Goal: Transaction & Acquisition: Purchase product/service

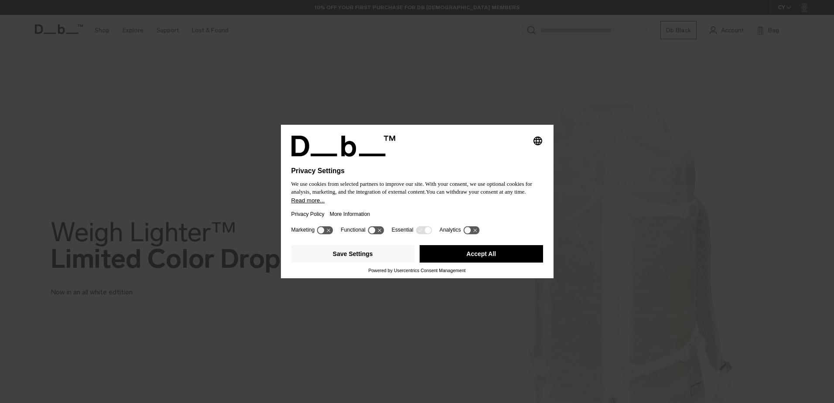
click at [517, 257] on button "Accept All" at bounding box center [481, 253] width 123 height 17
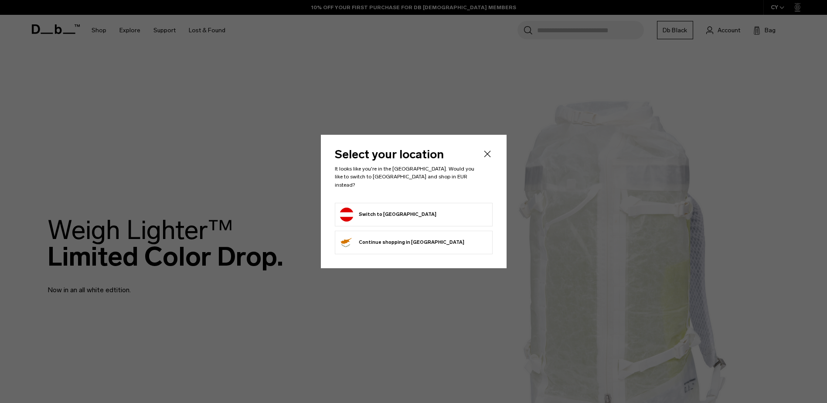
click at [419, 208] on form "Switch to Austria" at bounding box center [414, 215] width 148 height 14
click at [375, 210] on button "Switch to Austria" at bounding box center [388, 215] width 97 height 14
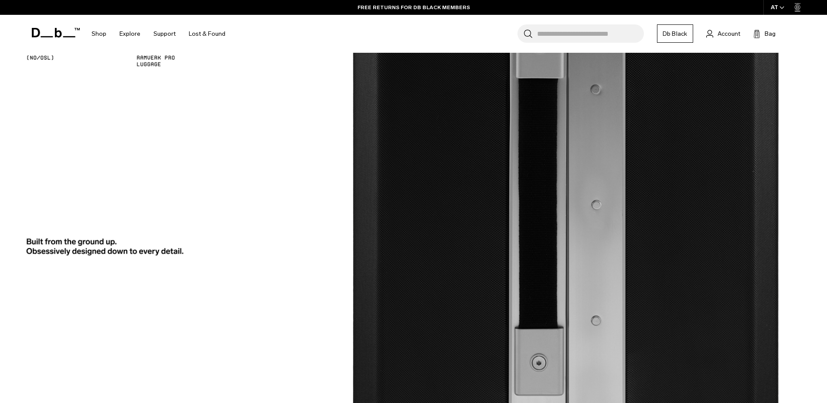
scroll to position [1483, 0]
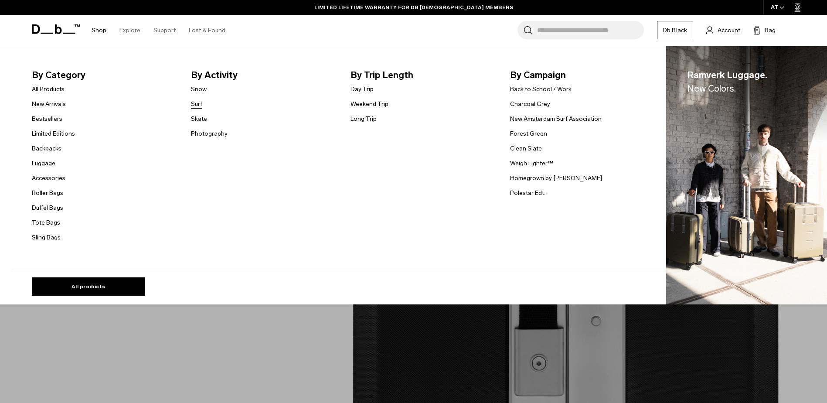
click at [202, 105] on link "Surf" at bounding box center [196, 103] width 11 height 9
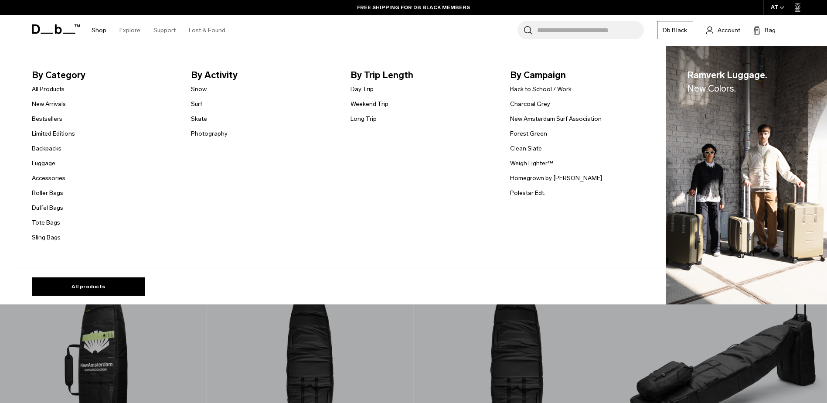
click at [799, 96] on img "Main Navigation" at bounding box center [746, 175] width 161 height 259
click at [691, 281] on img "Main Navigation" at bounding box center [746, 175] width 161 height 259
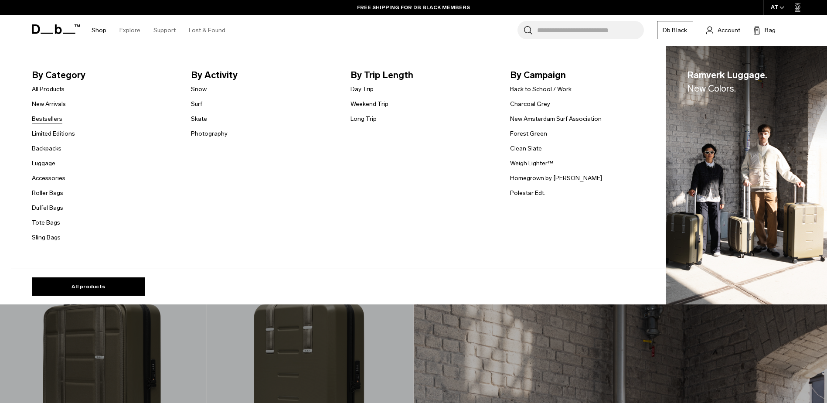
click at [51, 117] on link "Bestsellers" at bounding box center [47, 118] width 31 height 9
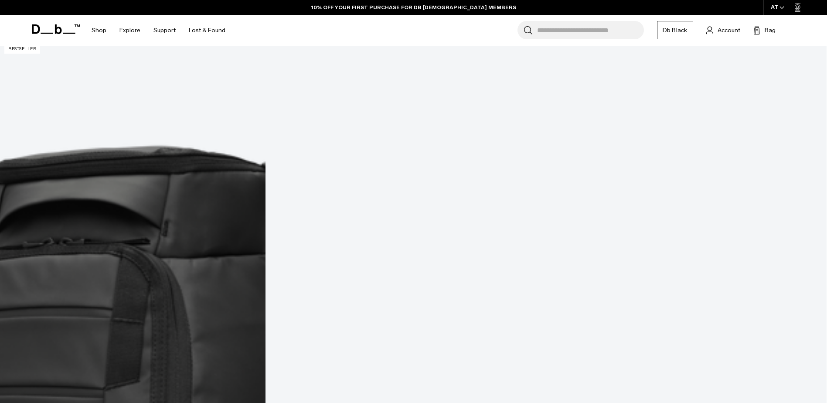
scroll to position [262, 0]
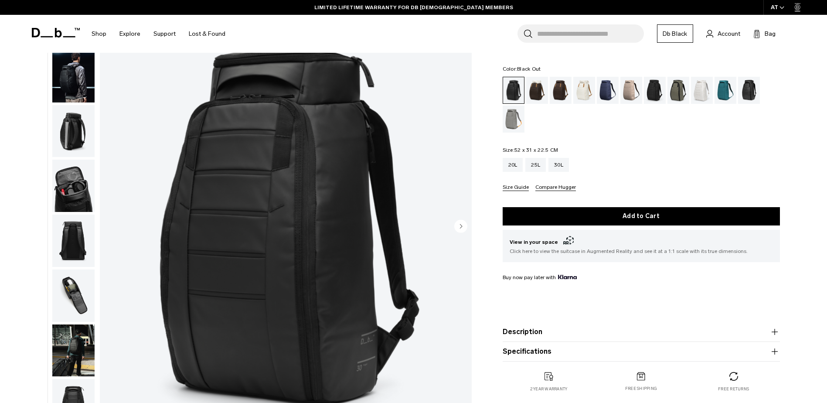
scroll to position [44, 0]
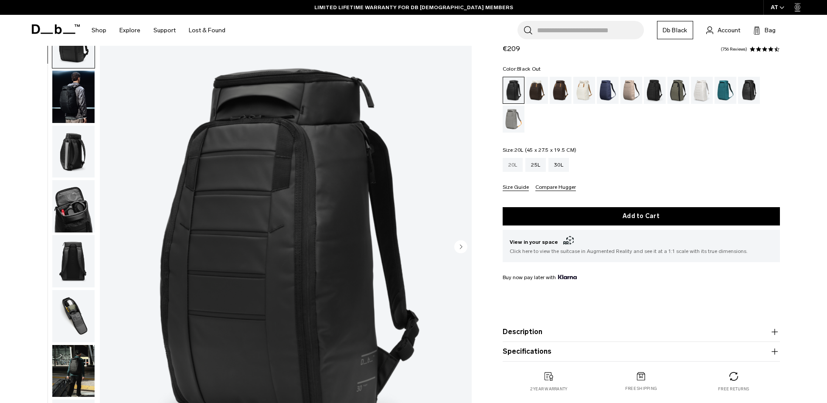
click at [511, 166] on div "20L" at bounding box center [513, 165] width 20 height 14
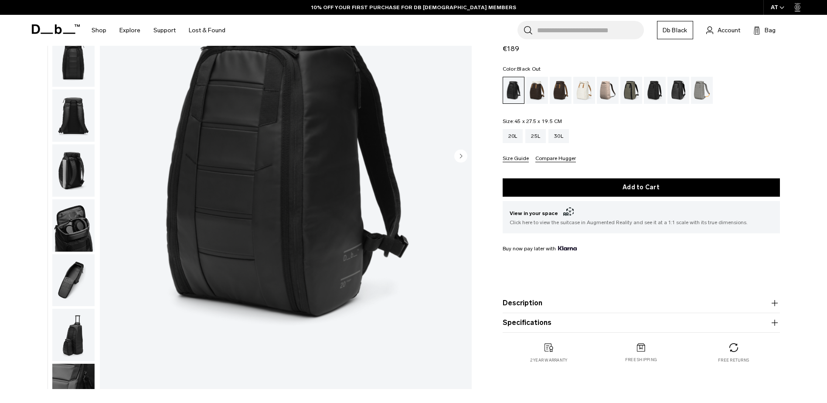
scroll to position [87, 0]
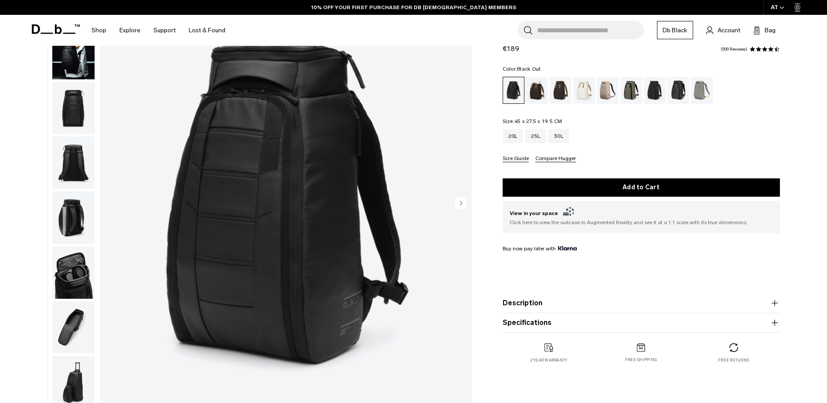
click at [64, 270] on img "button" at bounding box center [73, 272] width 42 height 52
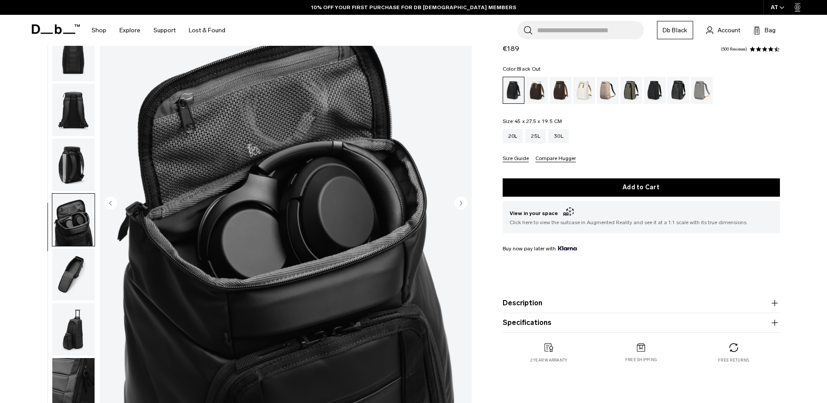
scroll to position [82, 0]
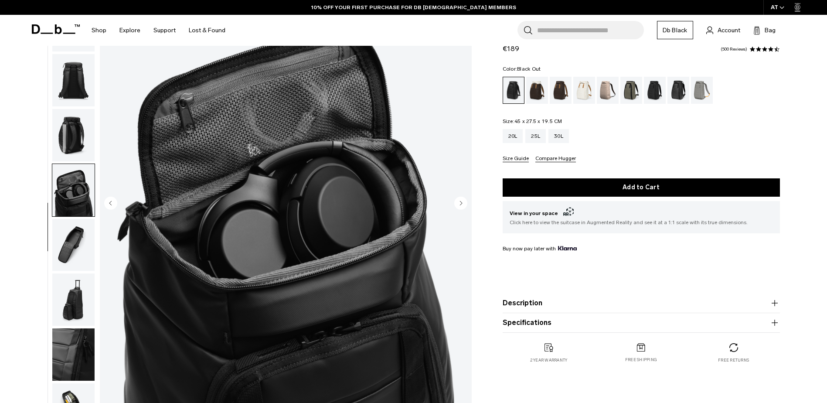
click at [69, 240] on img "button" at bounding box center [73, 245] width 42 height 52
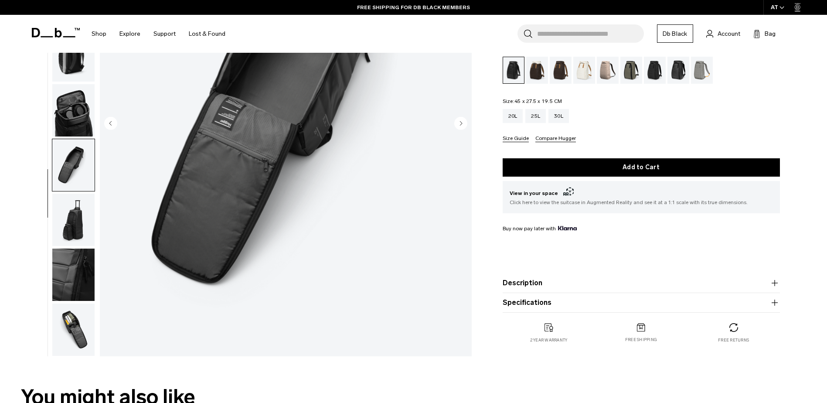
scroll to position [174, 0]
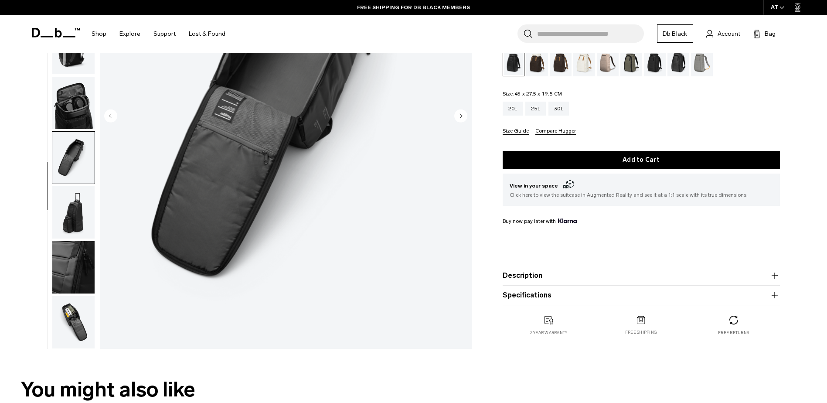
click at [81, 213] on img "button" at bounding box center [73, 212] width 42 height 52
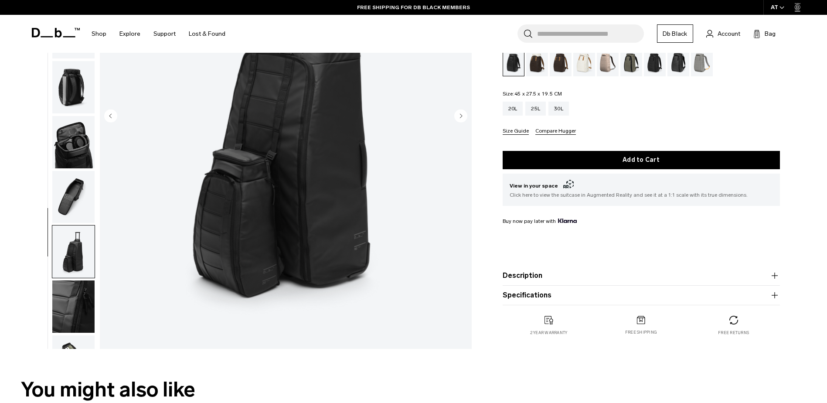
scroll to position [82, 0]
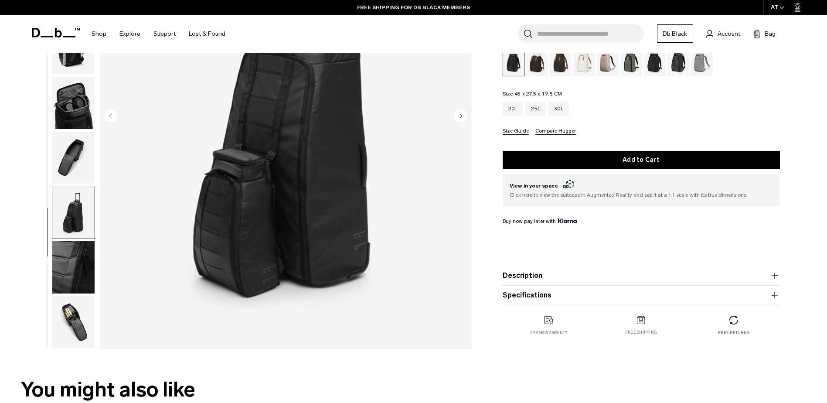
click at [65, 271] on img "button" at bounding box center [73, 267] width 42 height 52
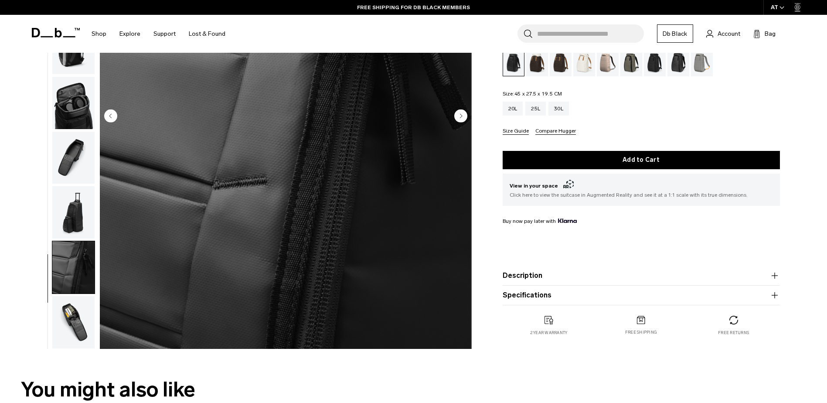
click at [61, 322] on img "button" at bounding box center [73, 322] width 42 height 52
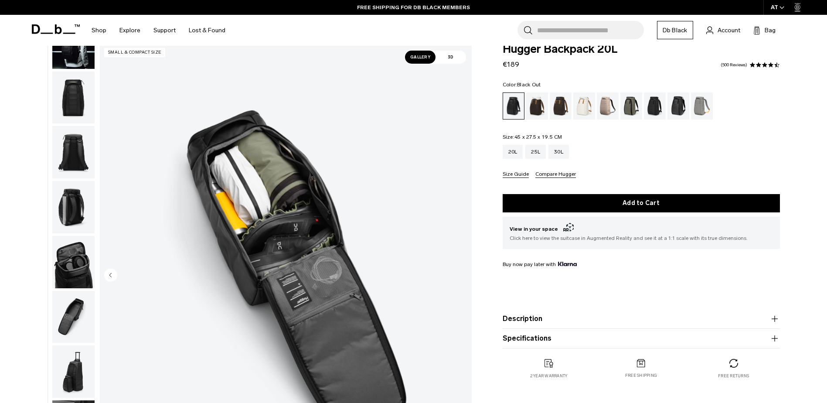
scroll to position [0, 0]
